Goal: Check status: Check status

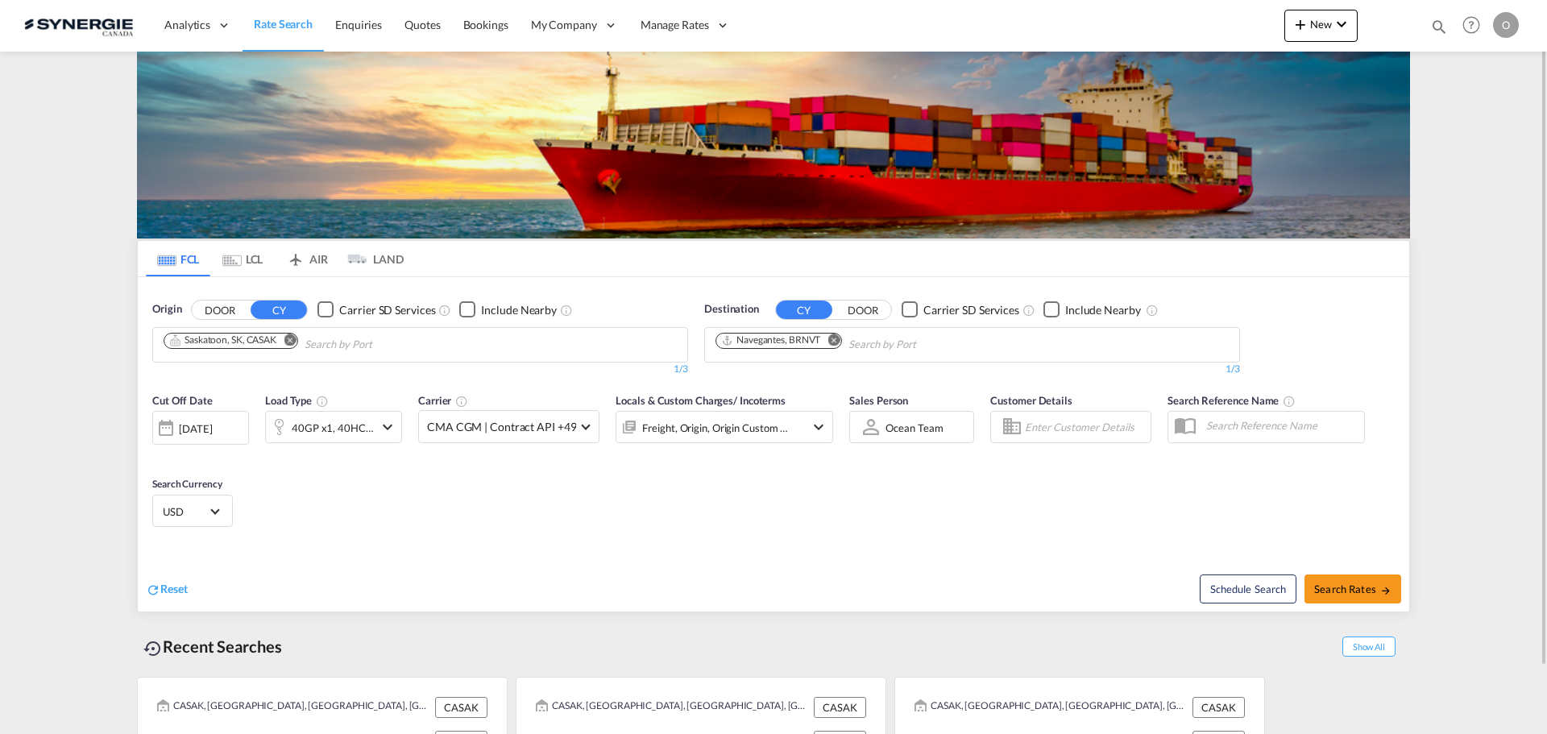
click at [1434, 27] on md-icon "icon-magnify" at bounding box center [1439, 27] width 18 height 18
click at [1359, 29] on input at bounding box center [1317, 26] width 201 height 28
paste input "SYC003094"
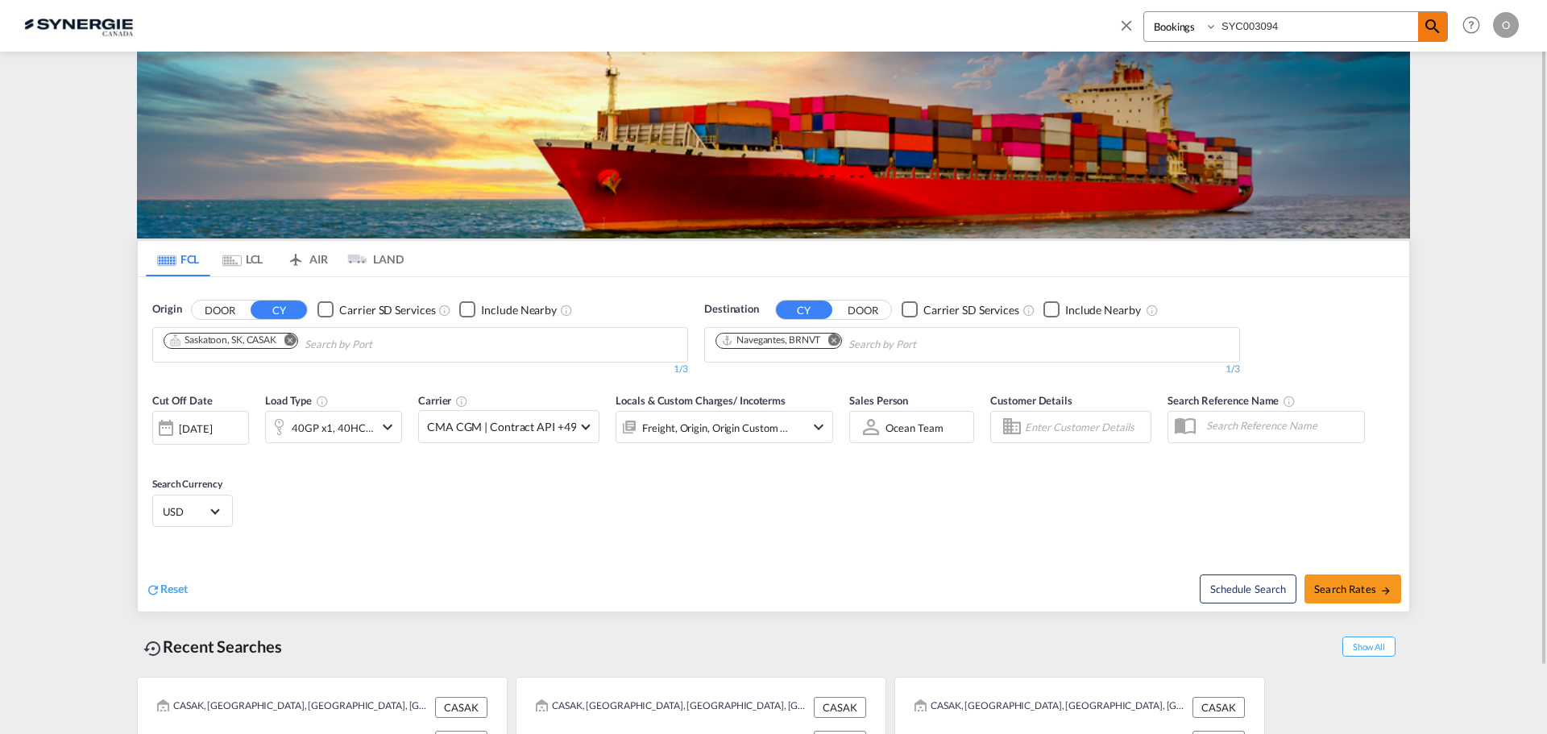
type input "SYC003094"
click at [1436, 35] on md-icon "icon-magnify" at bounding box center [1432, 26] width 19 height 19
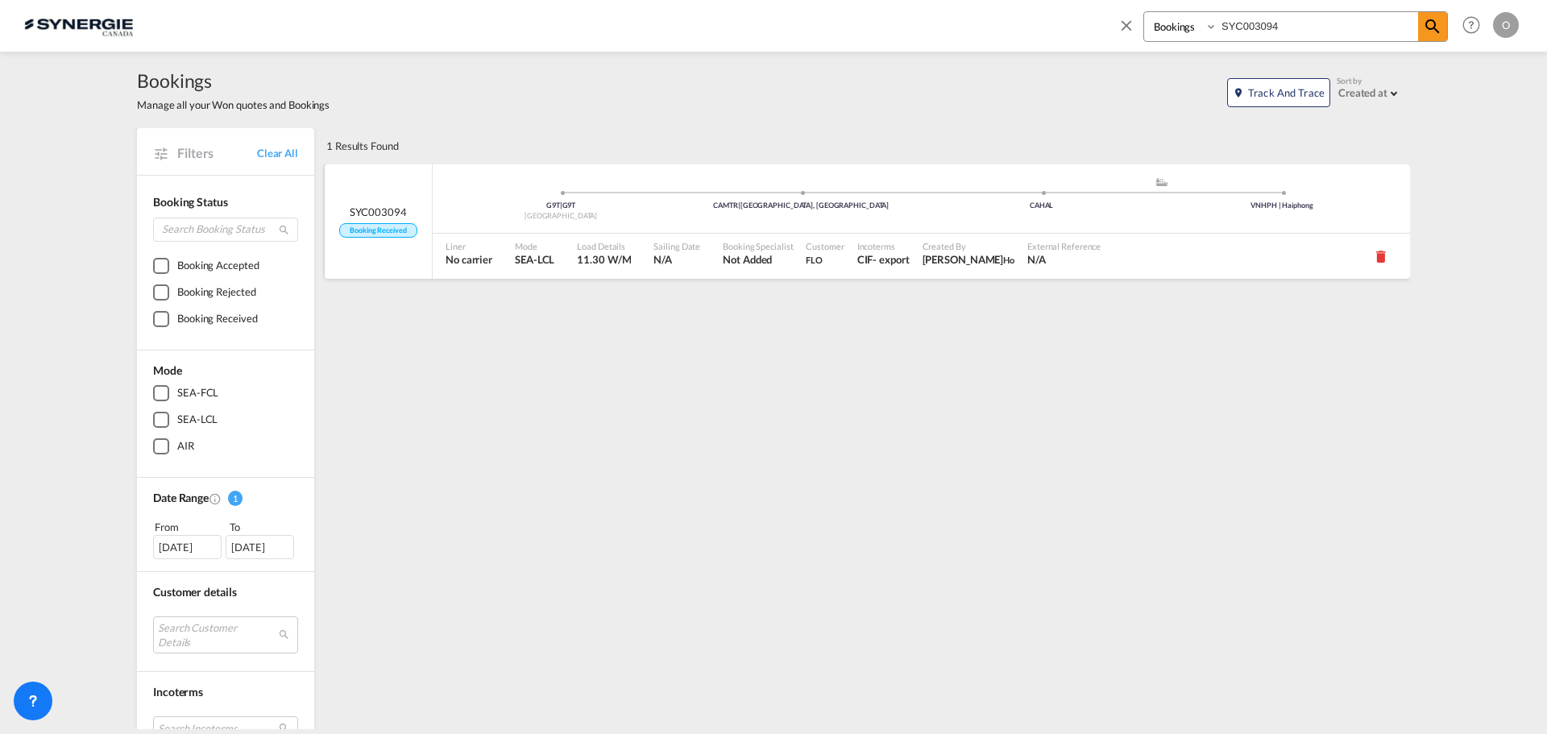
click at [925, 258] on span "[PERSON_NAME]" at bounding box center [968, 259] width 93 height 15
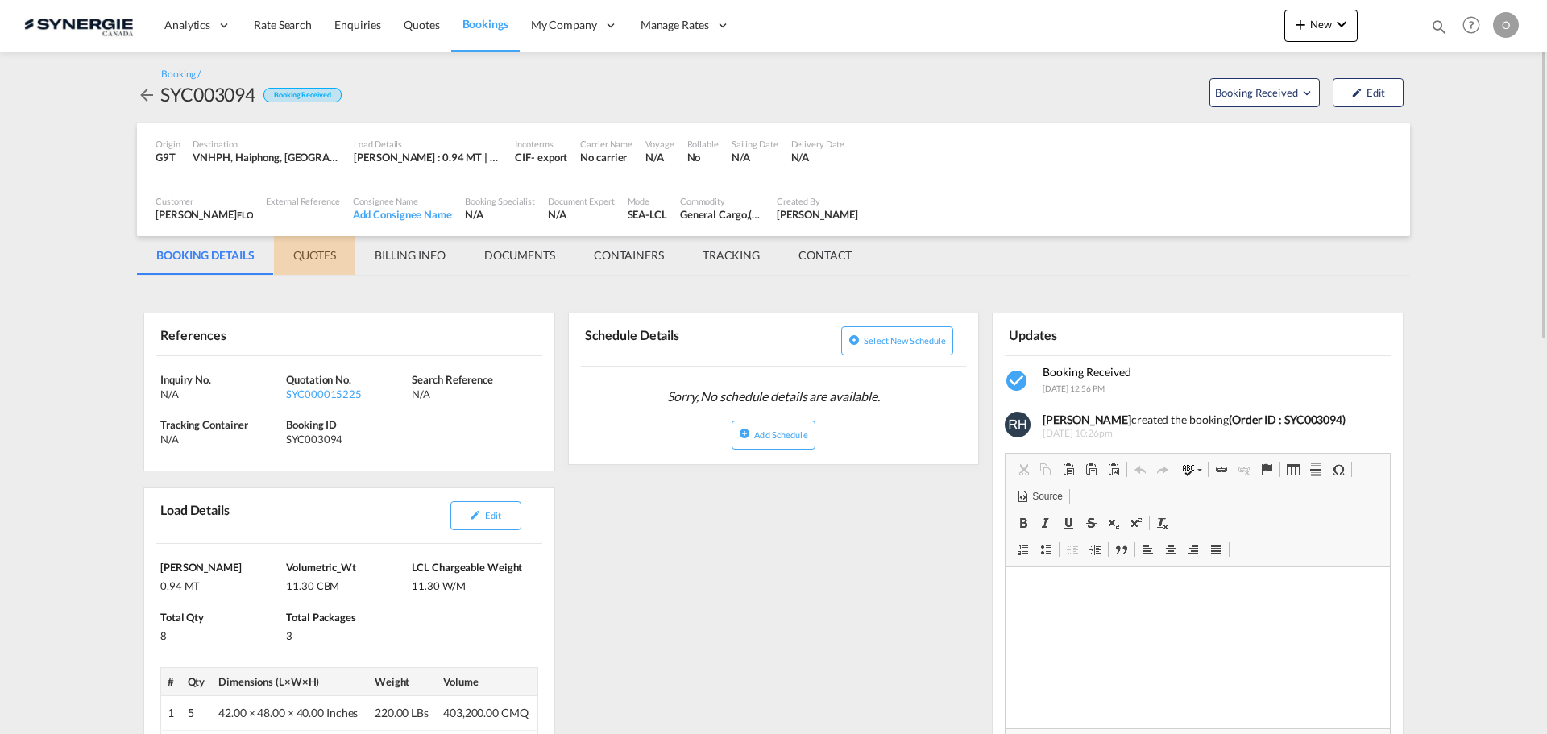
click at [321, 260] on md-tab-item "QUOTES" at bounding box center [314, 255] width 81 height 39
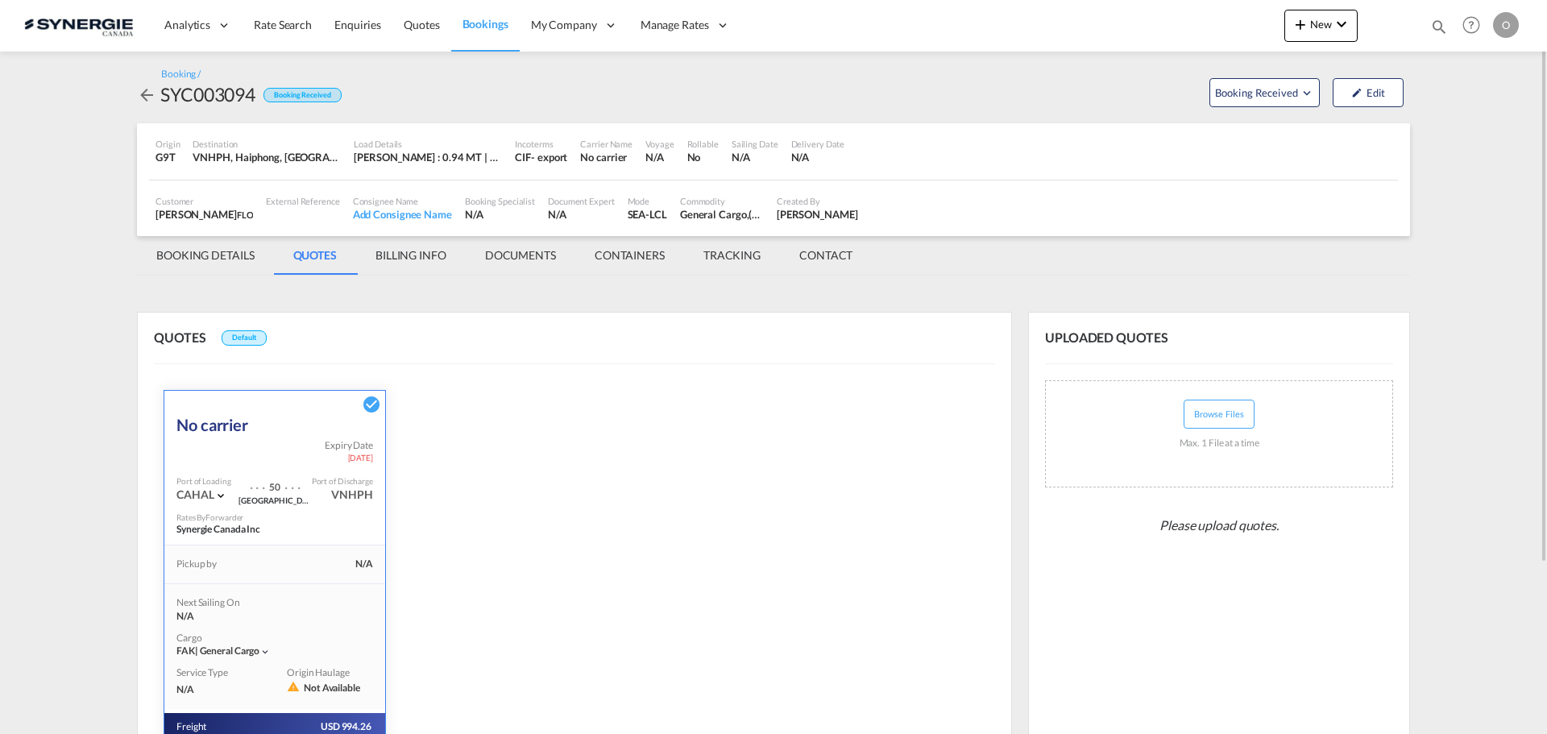
scroll to position [223, 0]
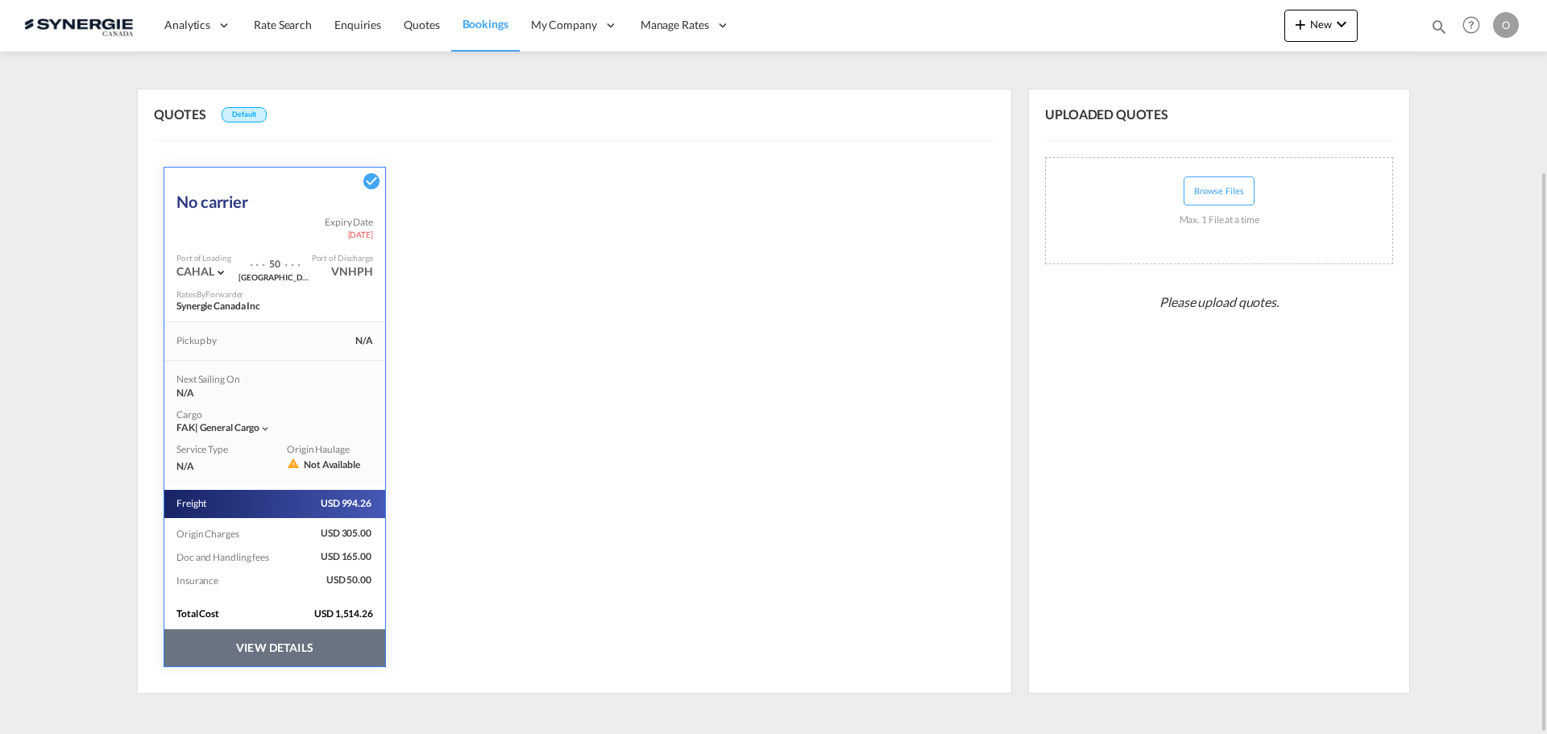
click at [323, 640] on button "VIEW DETAILS" at bounding box center [274, 647] width 221 height 37
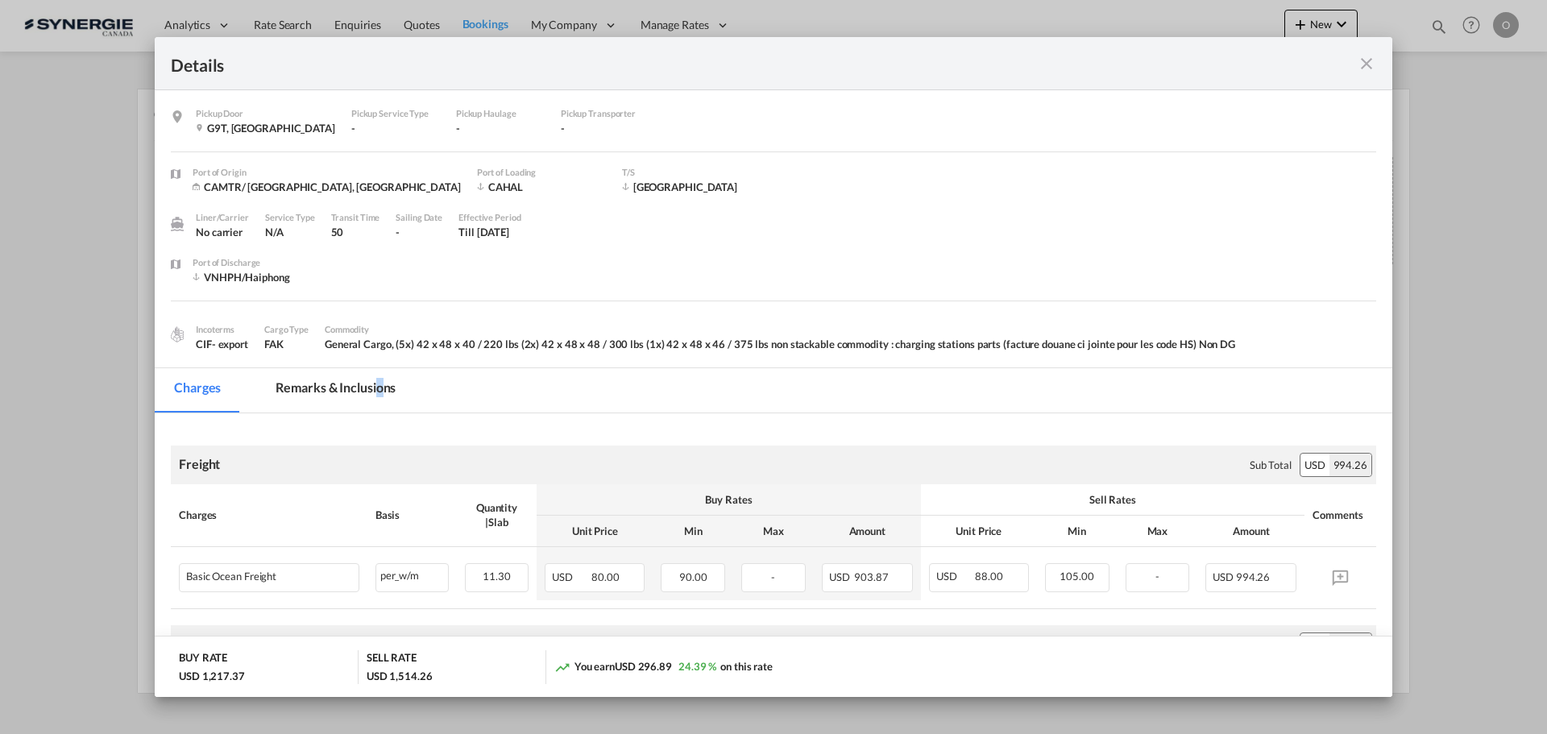
click at [380, 395] on md-tab-item "Remarks & Inclusions" at bounding box center [335, 390] width 159 height 44
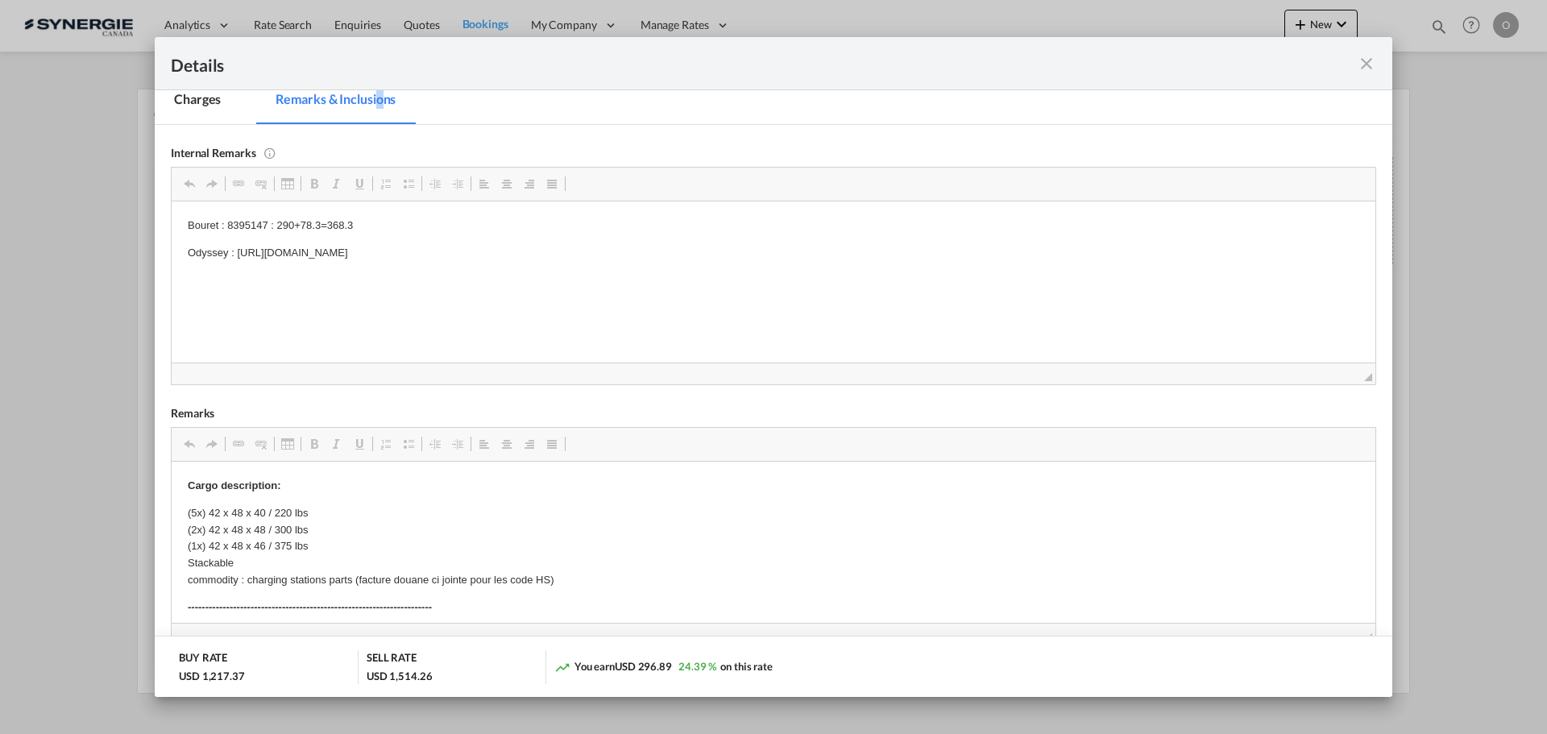
scroll to position [322, 0]
